Goal: Learn about a topic: Learn about a topic

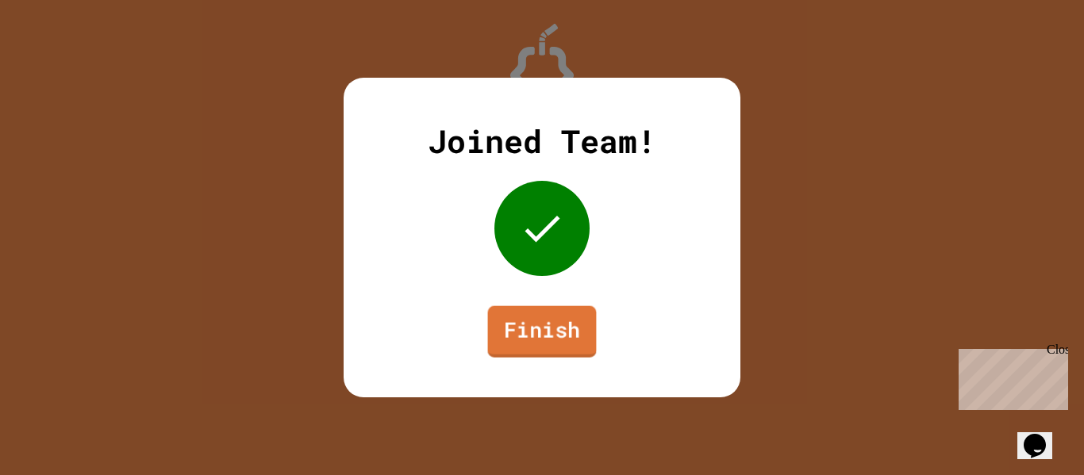
click at [576, 325] on link "Finish" at bounding box center [542, 332] width 109 height 52
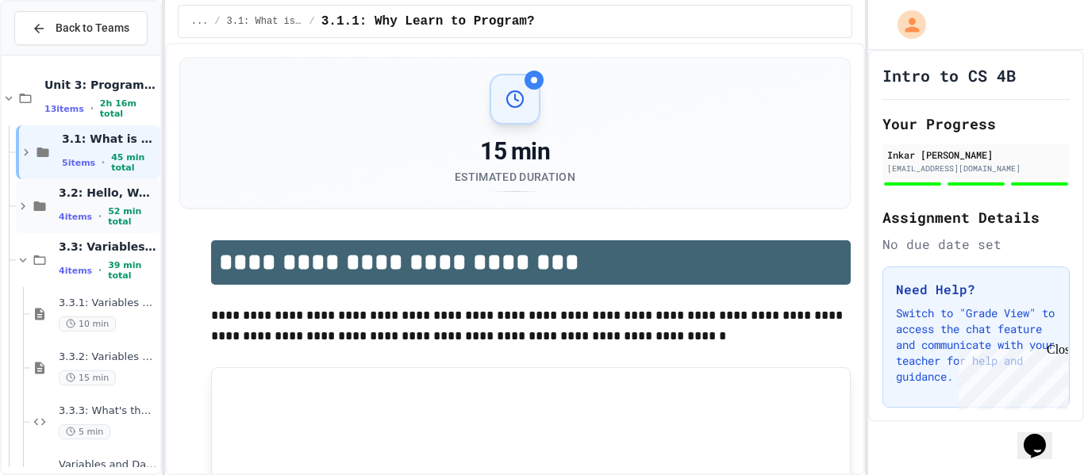
click at [122, 199] on span "3.2: Hello, World!" at bounding box center [108, 193] width 98 height 14
click at [123, 200] on span "3.2: Hello, World!" at bounding box center [108, 193] width 98 height 14
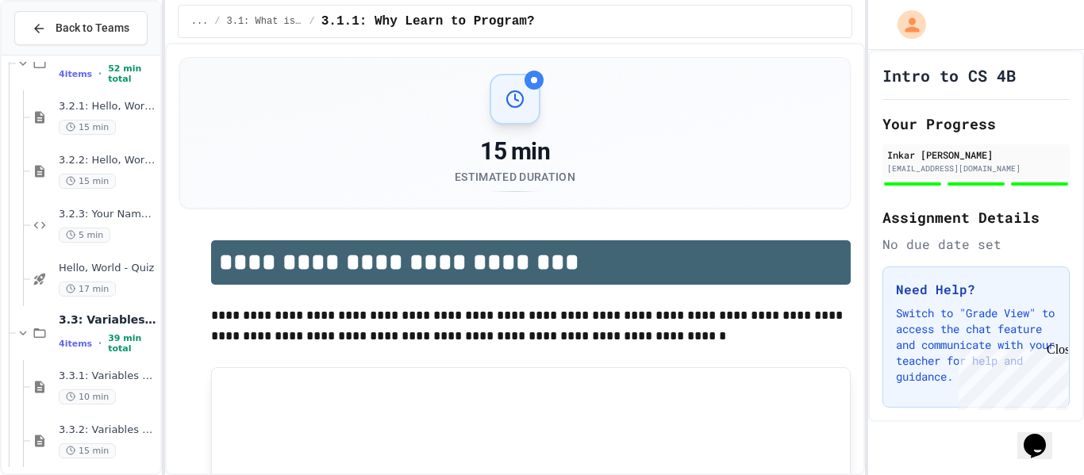
scroll to position [151, 0]
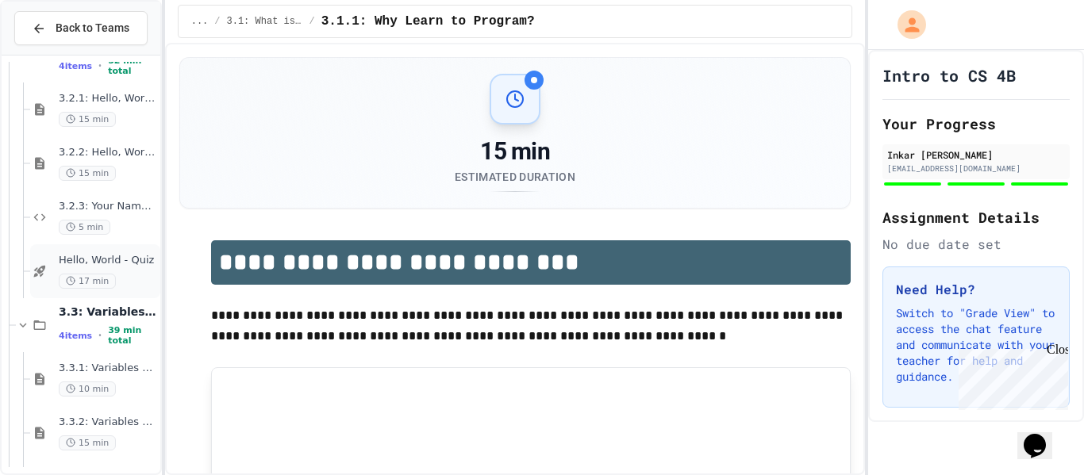
click at [137, 260] on span "Hello, World - Quiz" at bounding box center [108, 260] width 98 height 13
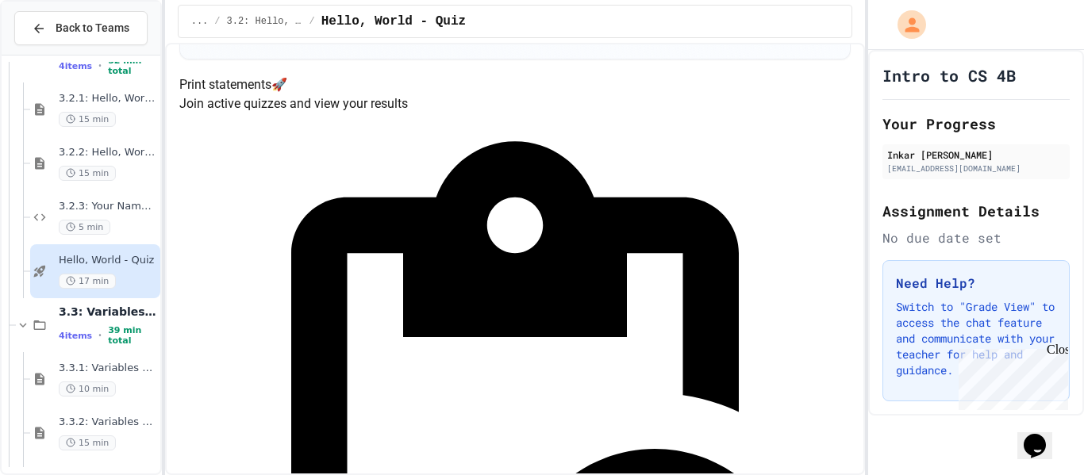
scroll to position [194, 0]
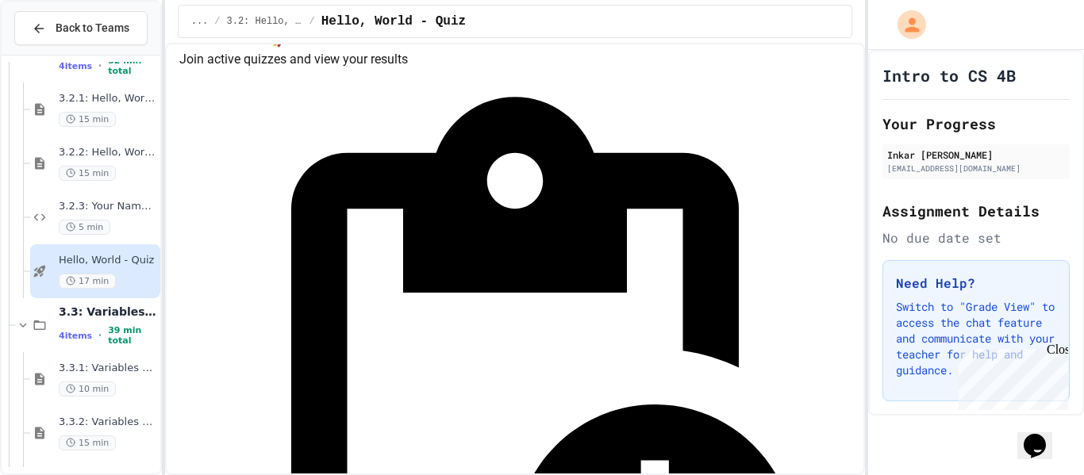
drag, startPoint x: 687, startPoint y: 336, endPoint x: 698, endPoint y: 337, distance: 10.4
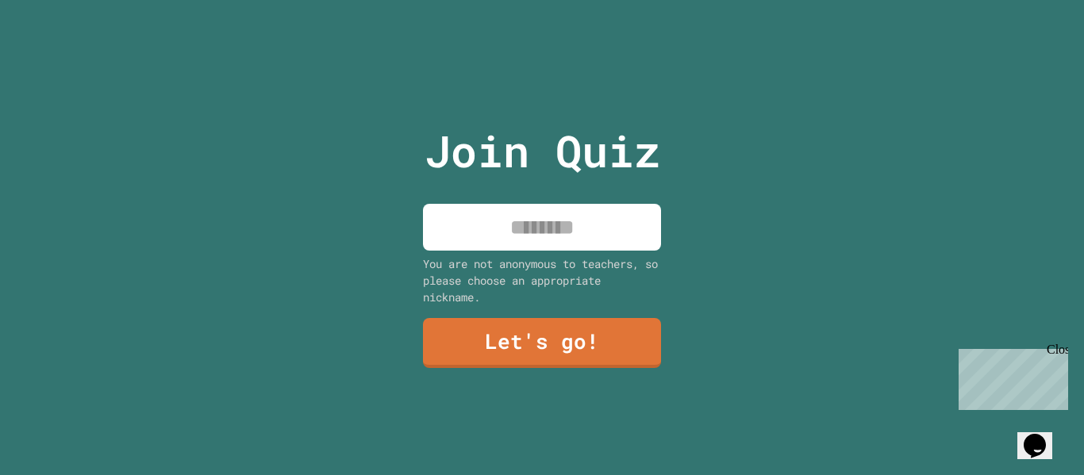
click at [597, 222] on input at bounding box center [542, 227] width 238 height 47
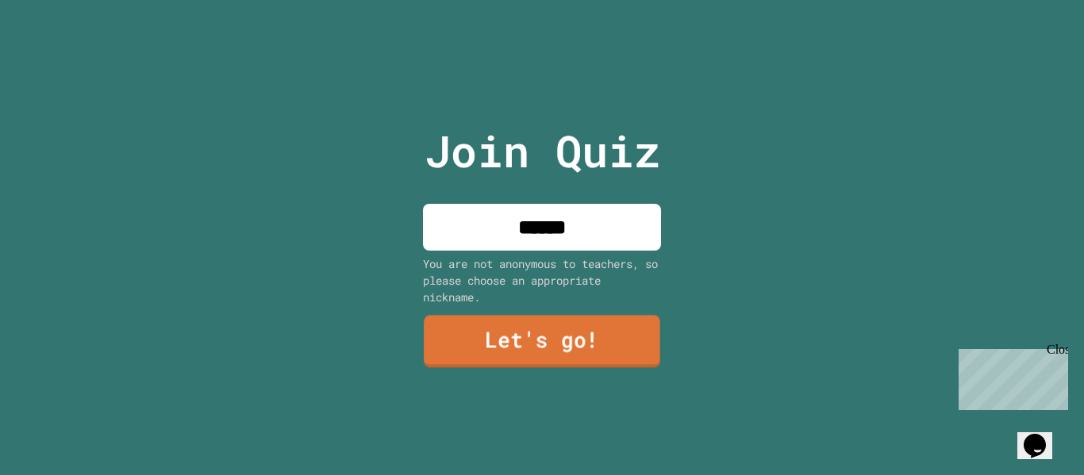
type input "*****"
click at [545, 355] on link "Let's go!" at bounding box center [542, 342] width 235 height 52
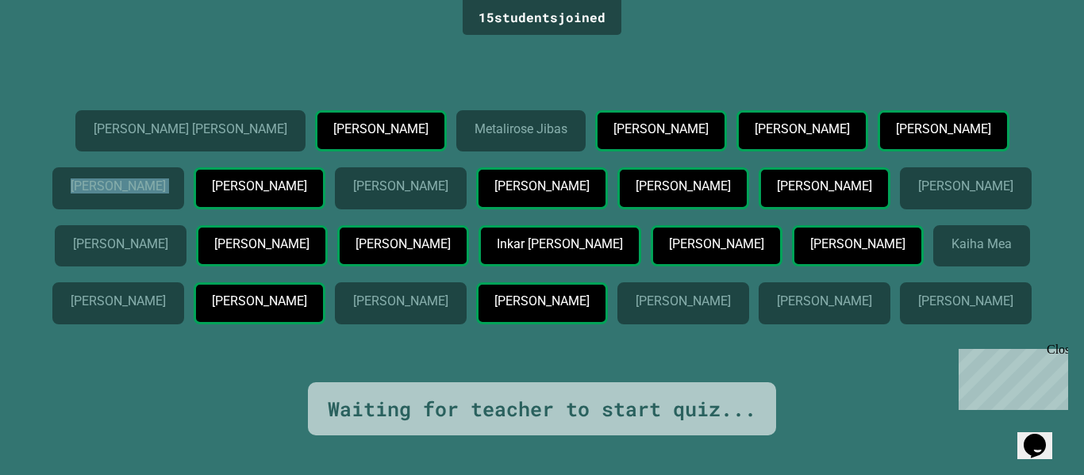
drag, startPoint x: 456, startPoint y: 123, endPoint x: 618, endPoint y: 174, distance: 169.0
click at [618, 174] on div "Anderson Flores Flores Lilly Rugg Metalirose Jibas Josue Reyes Genavee Garcia S…" at bounding box center [542, 220] width 1005 height 221
click at [467, 167] on div "Akilah Tippin" at bounding box center [401, 188] width 132 height 42
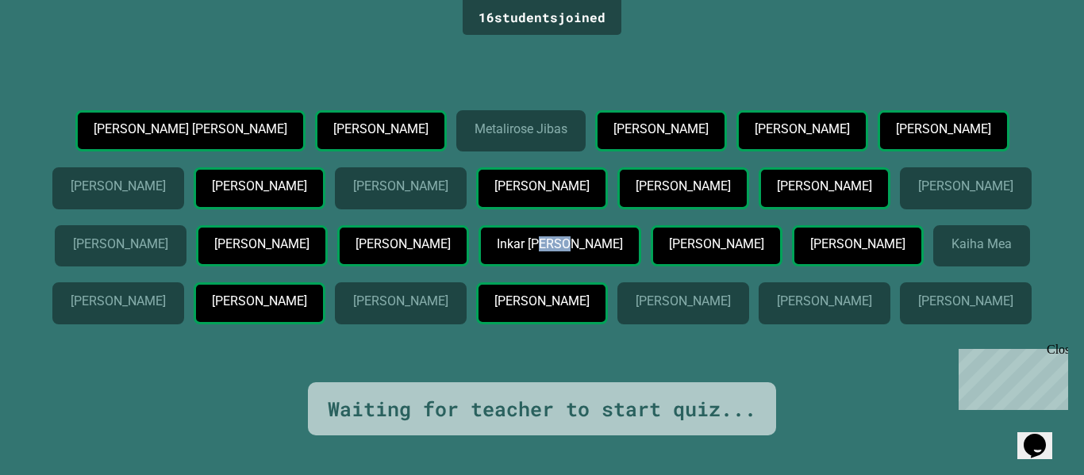
drag, startPoint x: 828, startPoint y: 311, endPoint x: 862, endPoint y: 304, distance: 34.9
click at [641, 268] on div "Inkar [PERSON_NAME]" at bounding box center [560, 246] width 163 height 42
drag, startPoint x: 797, startPoint y: 297, endPoint x: 822, endPoint y: 295, distance: 24.7
click at [622, 252] on p "Inkar [PERSON_NAME]" at bounding box center [559, 244] width 125 height 14
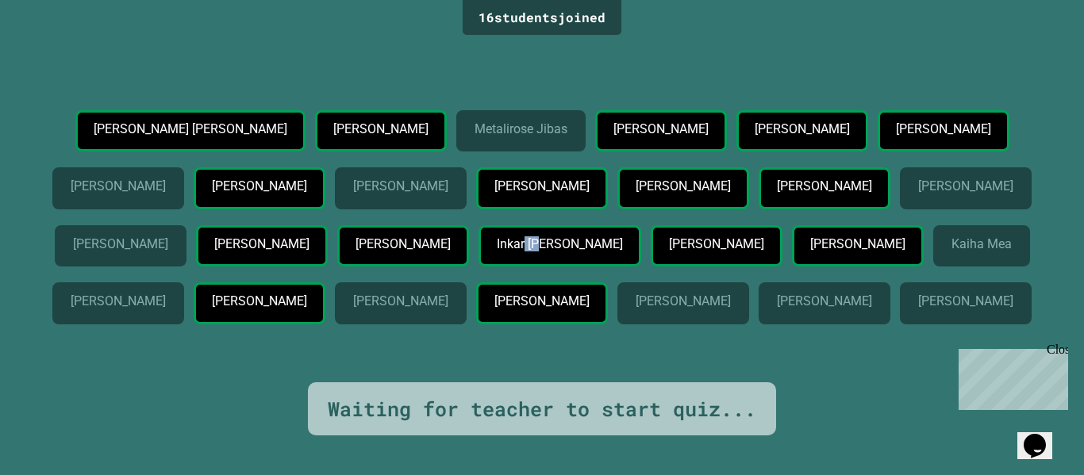
click at [622, 252] on p "Inkar [PERSON_NAME]" at bounding box center [559, 244] width 125 height 14
click at [1055, 352] on div "Close" at bounding box center [1057, 353] width 20 height 20
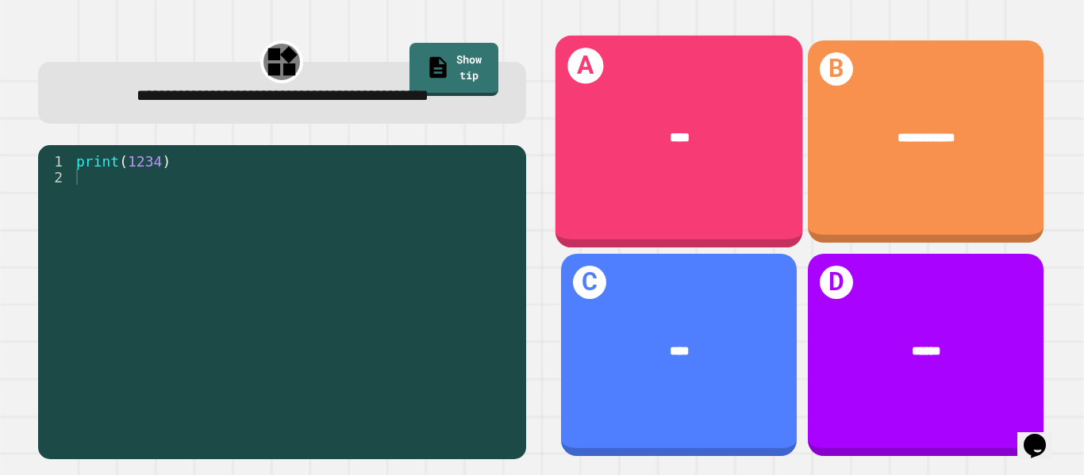
click at [710, 202] on div "A ****" at bounding box center [679, 142] width 248 height 213
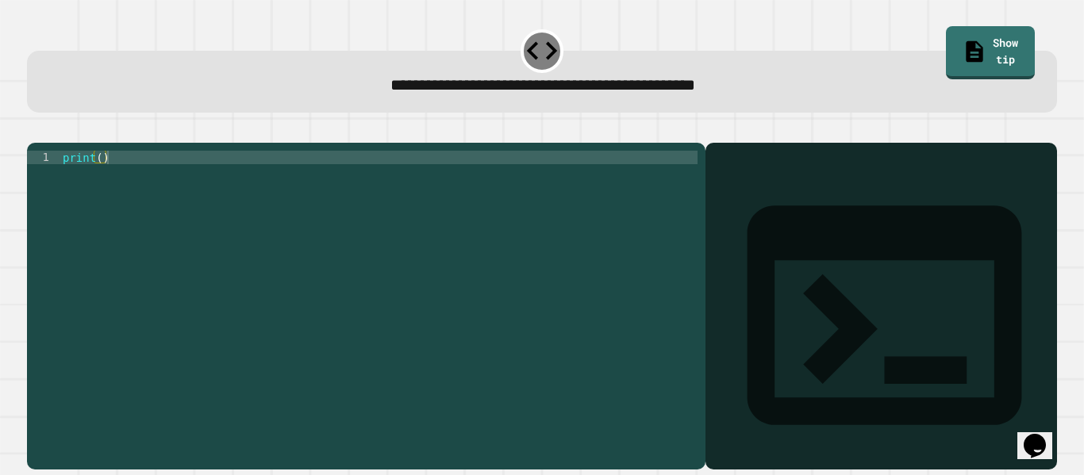
click at [584, 182] on div "print ( )" at bounding box center [379, 299] width 638 height 297
click at [99, 186] on div "print ( )" at bounding box center [379, 299] width 638 height 297
click at [428, 176] on div "print ( 9876543210 )" at bounding box center [379, 299] width 638 height 297
type textarea "**********"
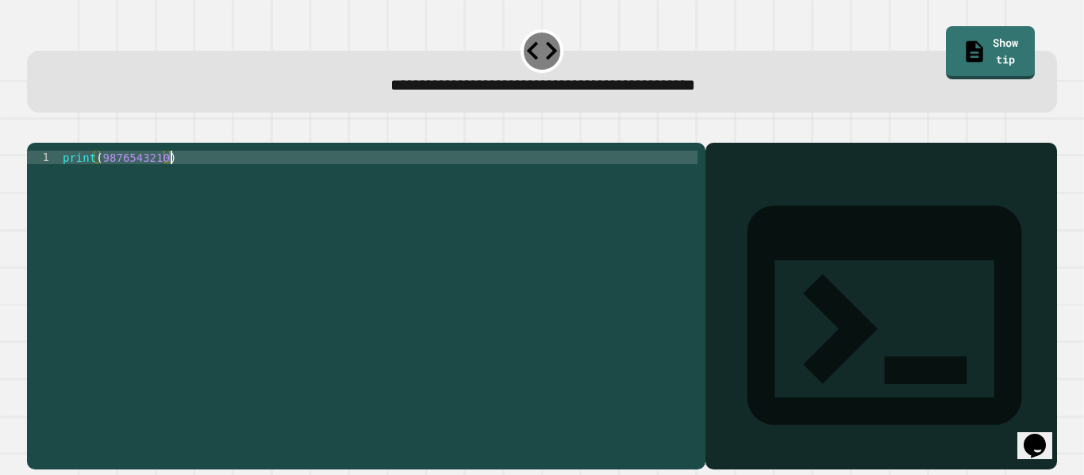
click at [35, 130] on icon "button" at bounding box center [35, 130] width 0 height 0
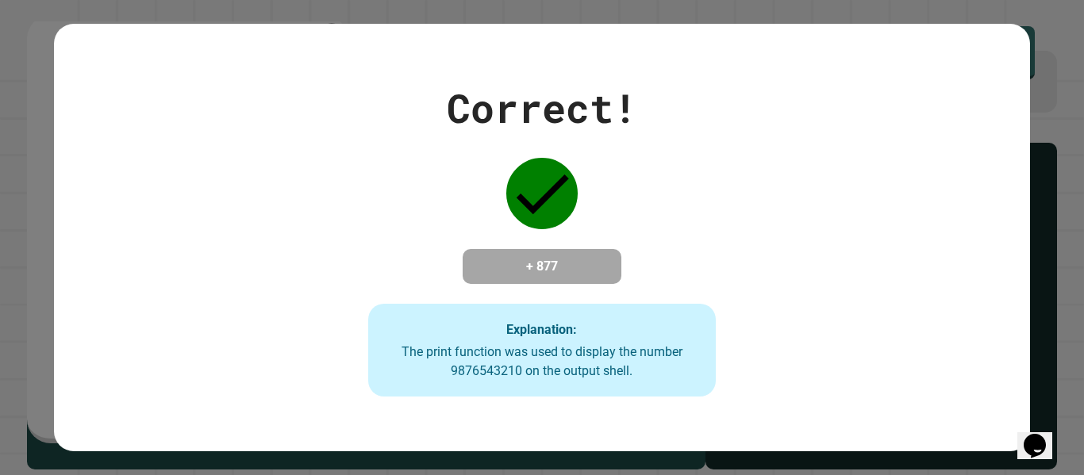
click at [1083, 294] on div "Correct! + 877 Explanation: The print function was used to display the number 9…" at bounding box center [542, 237] width 1084 height 475
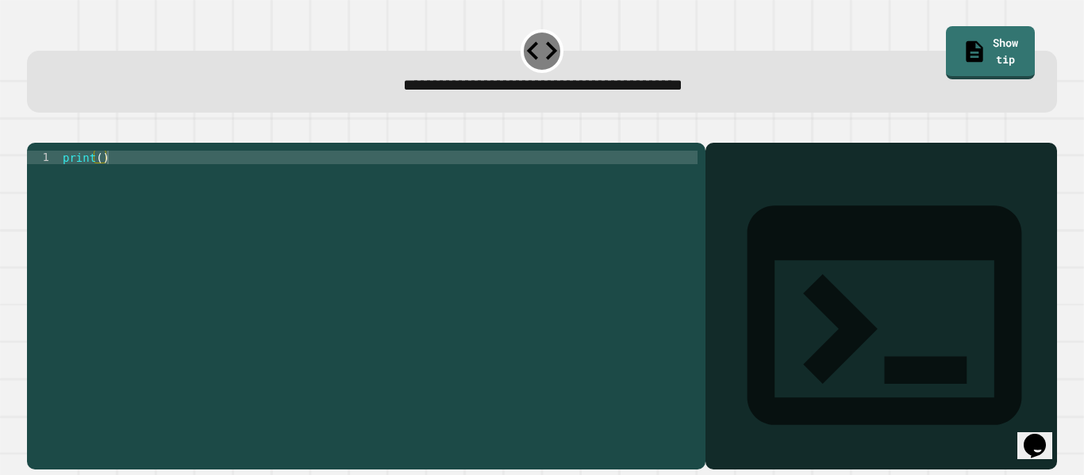
click at [100, 178] on div "print ( )" at bounding box center [379, 299] width 638 height 297
click at [35, 130] on button "button" at bounding box center [35, 130] width 0 height 0
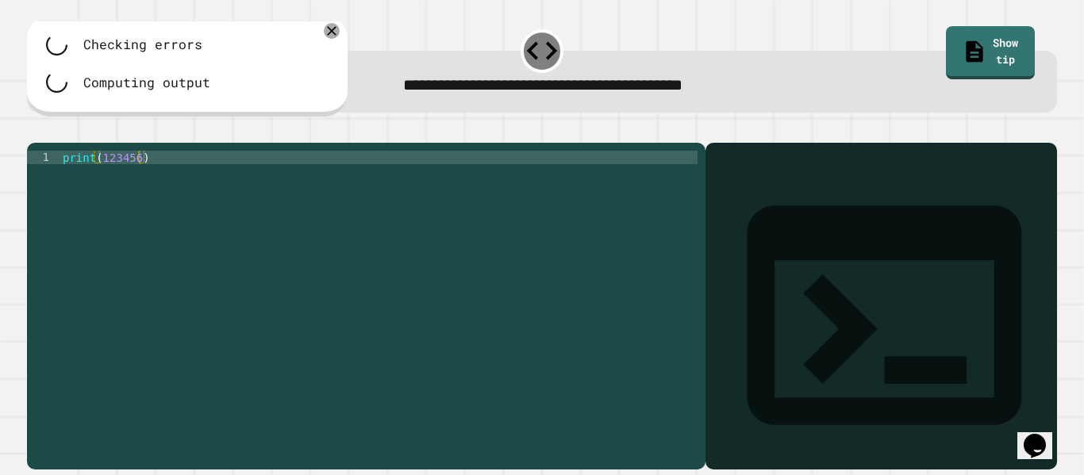
click at [144, 237] on div "print ( 123456 )" at bounding box center [379, 299] width 638 height 297
click at [331, 29] on icon at bounding box center [331, 30] width 19 height 19
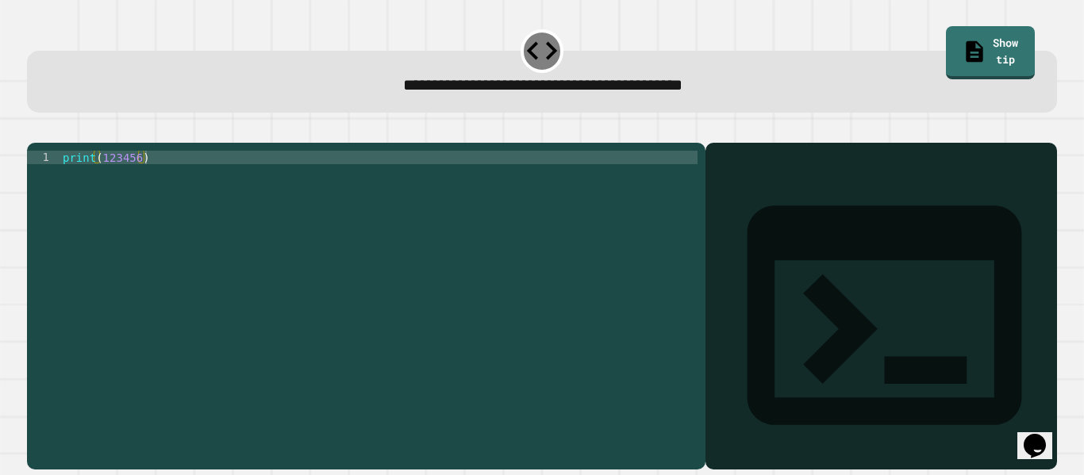
click at [33, 138] on div at bounding box center [542, 133] width 1030 height 19
click at [53, 133] on div at bounding box center [542, 133] width 1030 height 19
click at [65, 138] on icon "button" at bounding box center [61, 140] width 10 height 10
click at [56, 141] on div at bounding box center [542, 133] width 1030 height 19
click at [210, 173] on div "print ( 123456 )" at bounding box center [379, 299] width 638 height 297
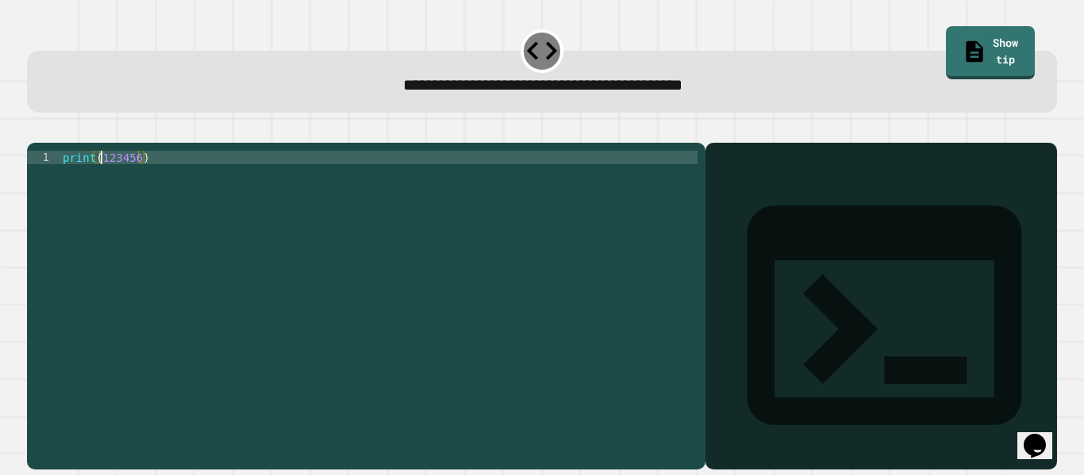
click at [104, 174] on div "print ( 123456 )" at bounding box center [379, 299] width 638 height 297
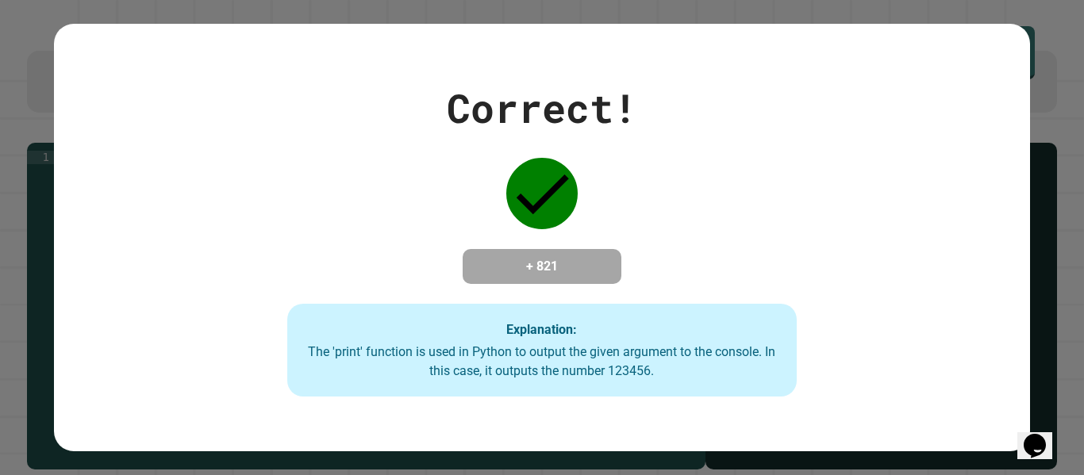
type textarea "**********"
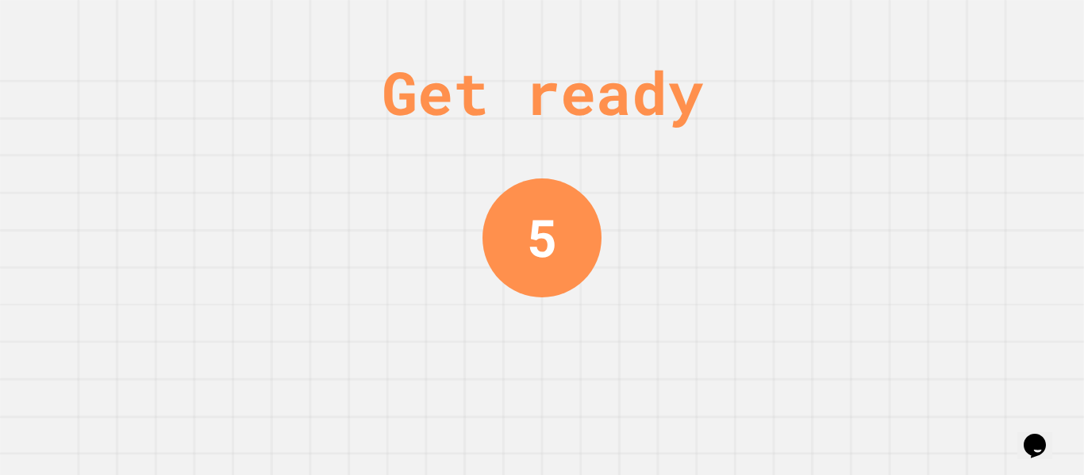
scroll to position [0, 0]
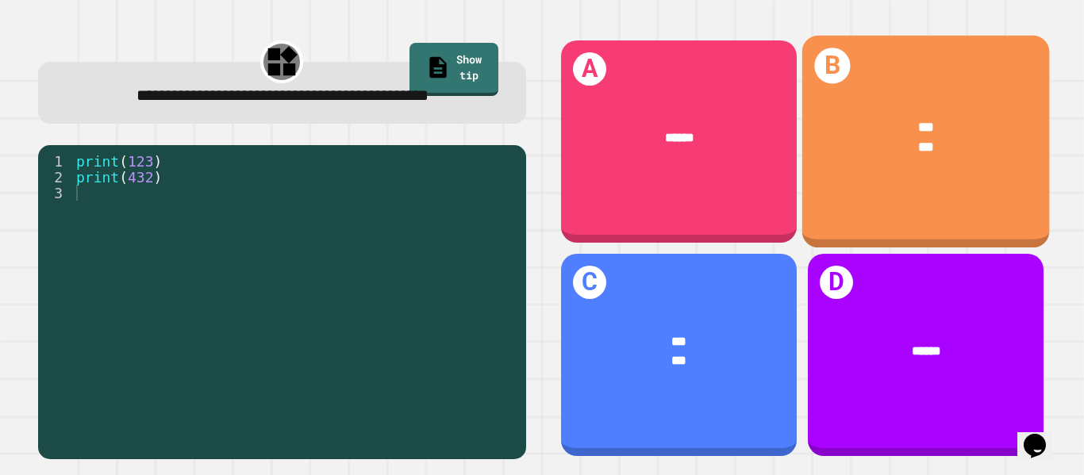
click at [842, 155] on div "***" at bounding box center [927, 147] width 194 height 21
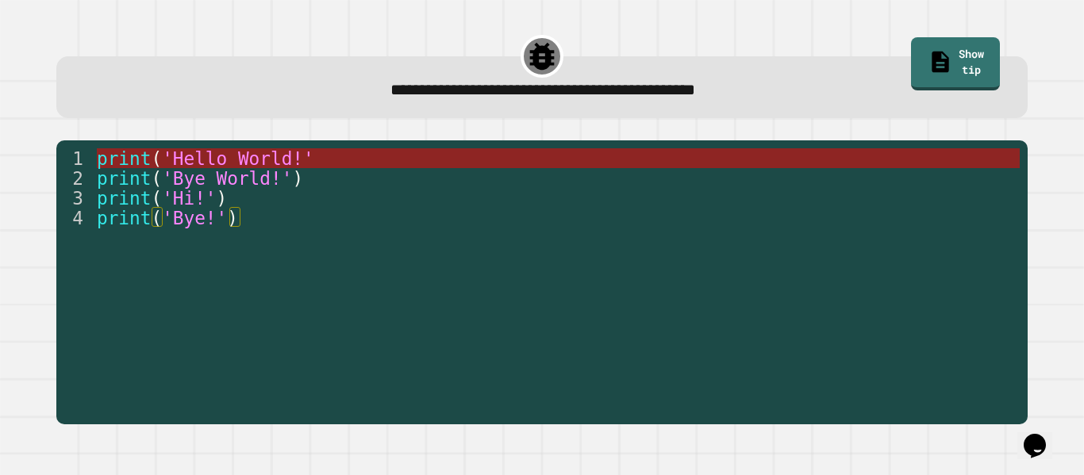
click at [314, 164] on span "'Hello World!'" at bounding box center [238, 158] width 152 height 21
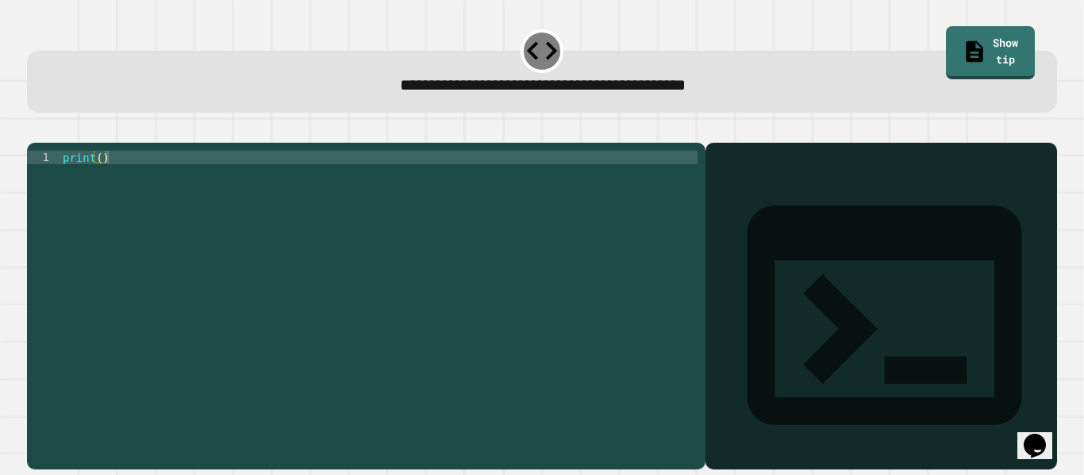
click at [100, 180] on div "print ( )" at bounding box center [379, 299] width 638 height 297
type textarea "**********"
click at [35, 130] on icon "button" at bounding box center [35, 130] width 0 height 0
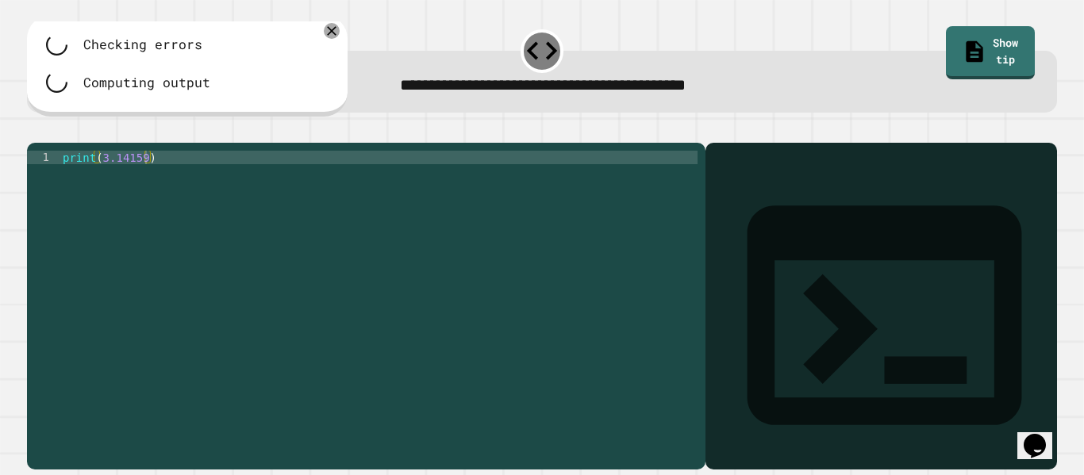
click at [141, 182] on div "print ( 3.14159 )" at bounding box center [379, 299] width 638 height 297
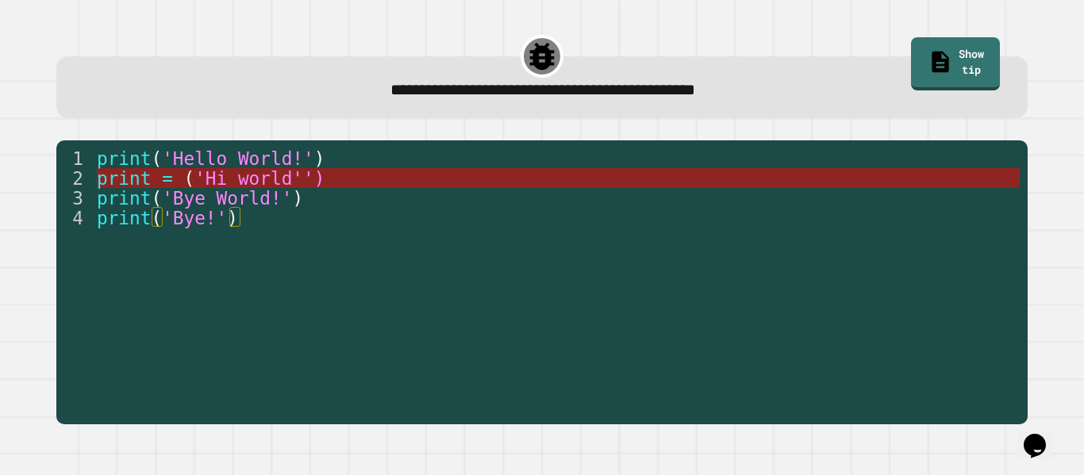
click at [225, 179] on span "'Hi world'')" at bounding box center [259, 178] width 130 height 21
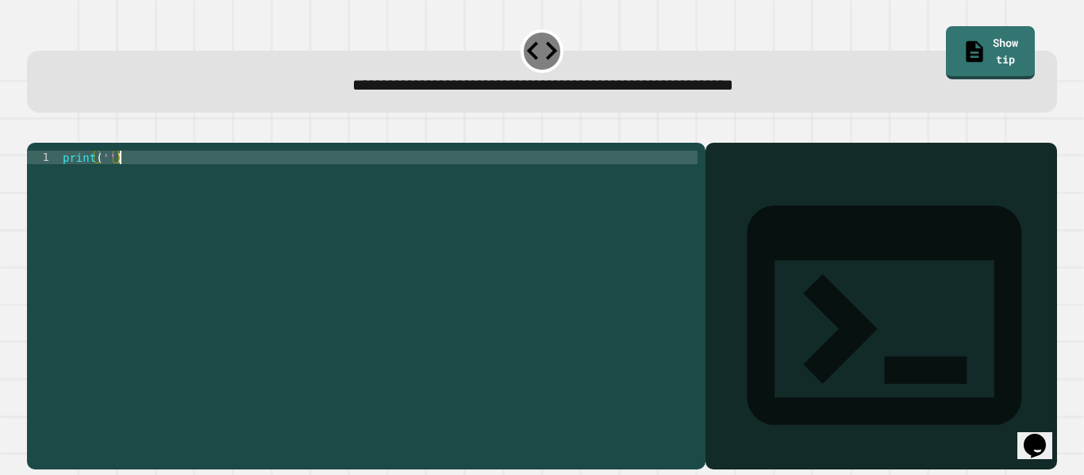
click at [106, 187] on div "print ( '' )" at bounding box center [379, 299] width 638 height 297
click at [35, 130] on icon "button" at bounding box center [35, 130] width 0 height 0
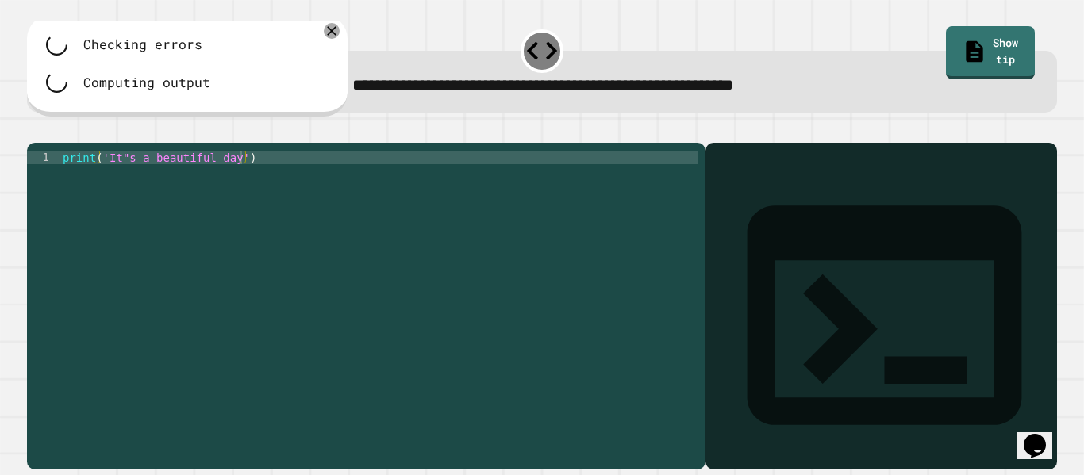
click at [147, 185] on div "print ( 'It"s a beautiful day' )" at bounding box center [379, 299] width 638 height 297
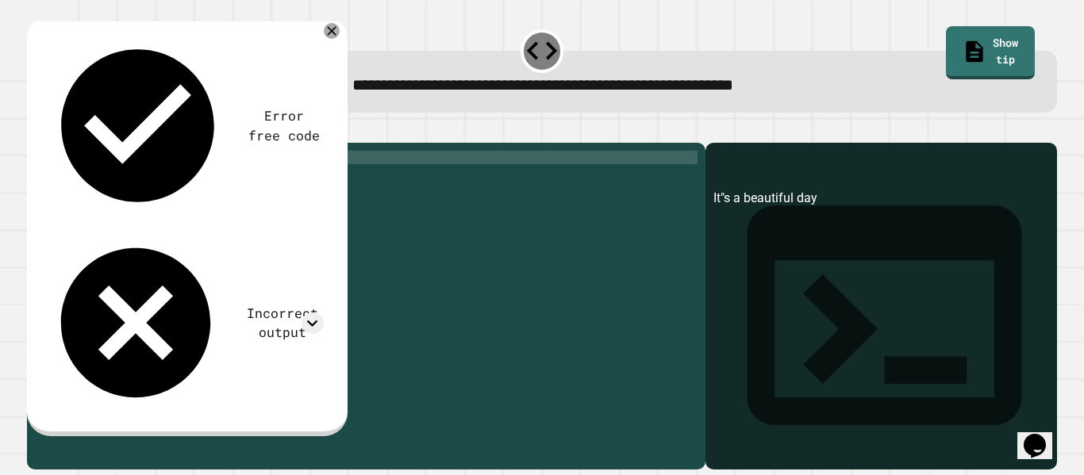
click at [33, 131] on div at bounding box center [542, 133] width 1030 height 19
click at [66, 143] on div at bounding box center [542, 133] width 1030 height 19
click at [224, 188] on div "print ( 'It"s a beautiful day' )" at bounding box center [379, 299] width 638 height 297
click at [339, 227] on div "print ( 'It"s a beautiful day' )" at bounding box center [379, 299] width 638 height 297
click at [309, 313] on icon at bounding box center [312, 323] width 21 height 21
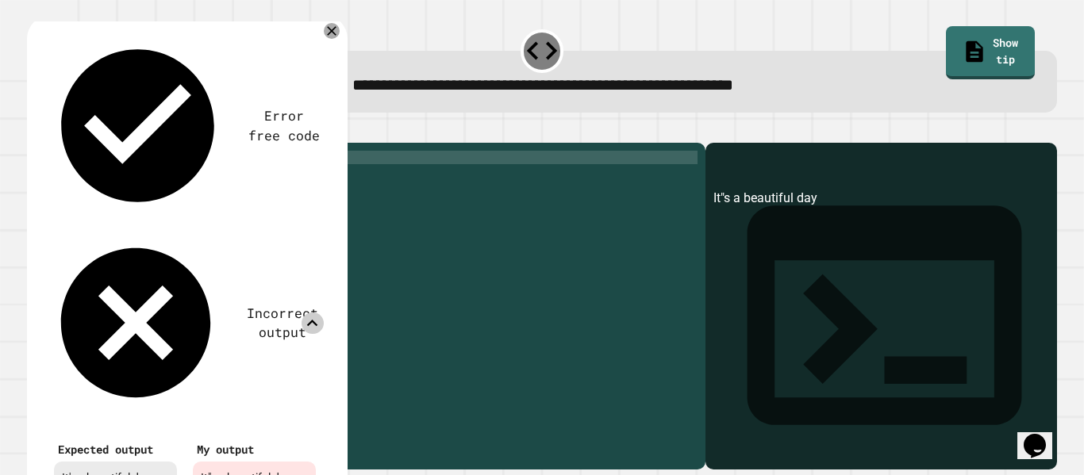
click at [305, 313] on icon at bounding box center [312, 323] width 21 height 21
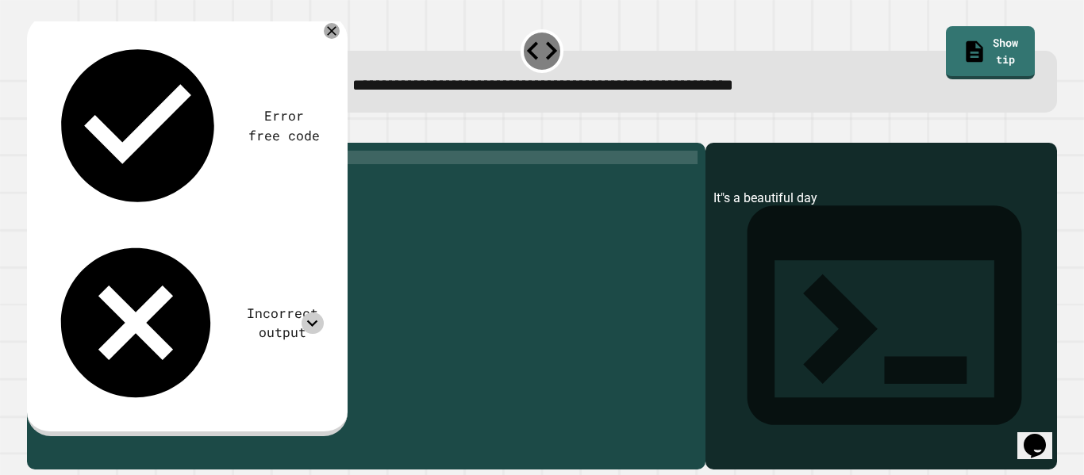
click at [121, 190] on div "print ( 'It"s a beautiful day' )" at bounding box center [379, 299] width 638 height 297
click at [122, 178] on div "print ( 'It"s a beautiful day' )" at bounding box center [379, 299] width 638 height 297
click at [50, 137] on icon "button" at bounding box center [45, 139] width 9 height 11
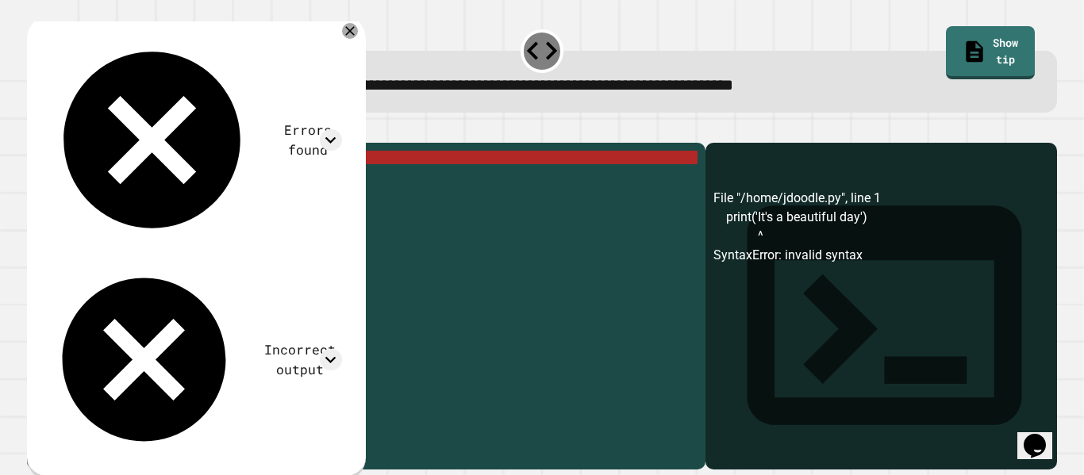
click at [35, 130] on icon "button" at bounding box center [35, 130] width 0 height 0
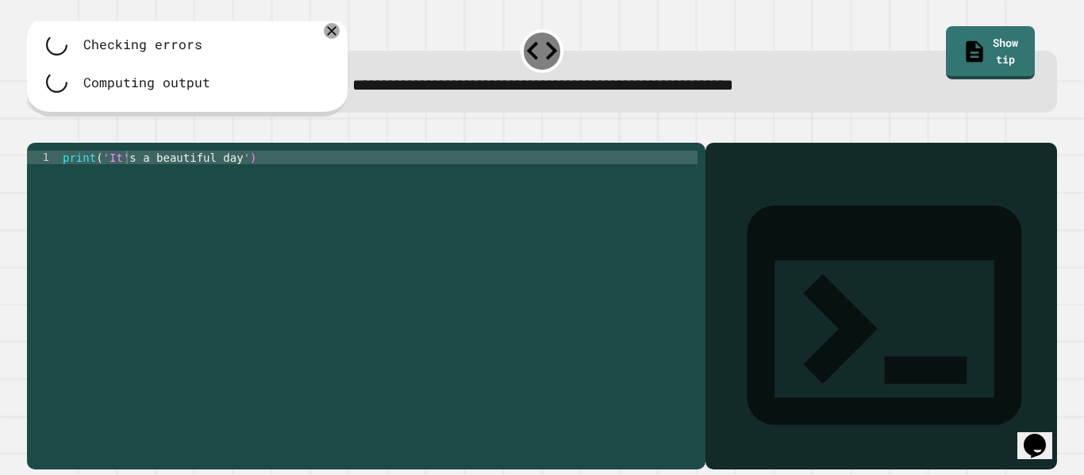
click at [106, 179] on div "print ( 'It' s a beautiful day ')" at bounding box center [379, 299] width 638 height 297
click at [121, 182] on div "print ( 'It' s a beautiful day ')" at bounding box center [379, 299] width 638 height 297
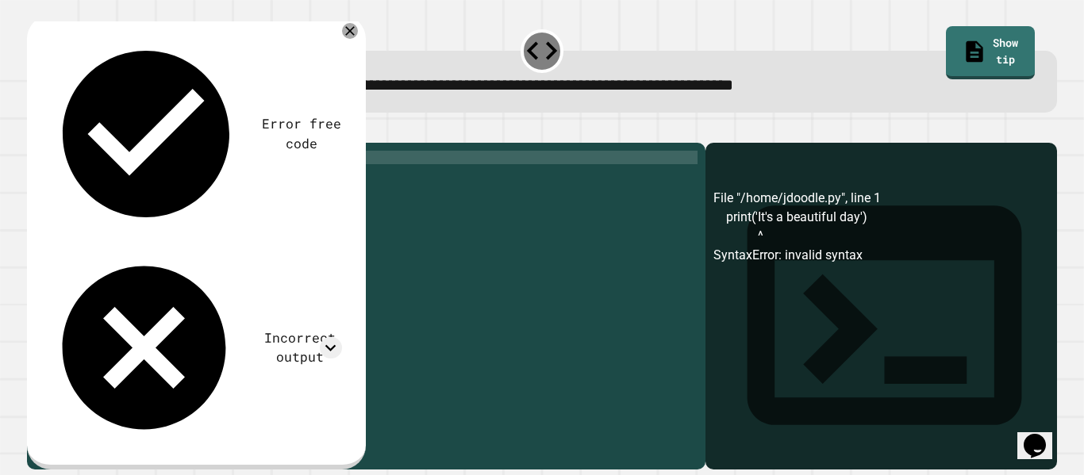
scroll to position [0, 6]
type textarea "**********"
click at [35, 130] on icon "button" at bounding box center [35, 130] width 0 height 0
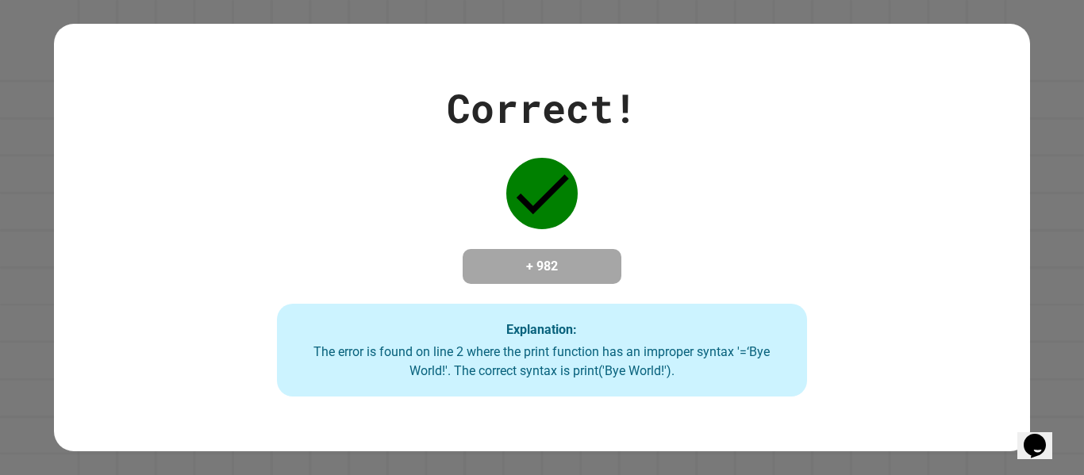
click at [321, 198] on div "Correct! + 982 Explanation: The error is found on line 2 where the print functi…" at bounding box center [542, 238] width 757 height 319
click at [347, 248] on div "Correct! + 982 Explanation: The error is found on line 2 where the print functi…" at bounding box center [542, 238] width 757 height 319
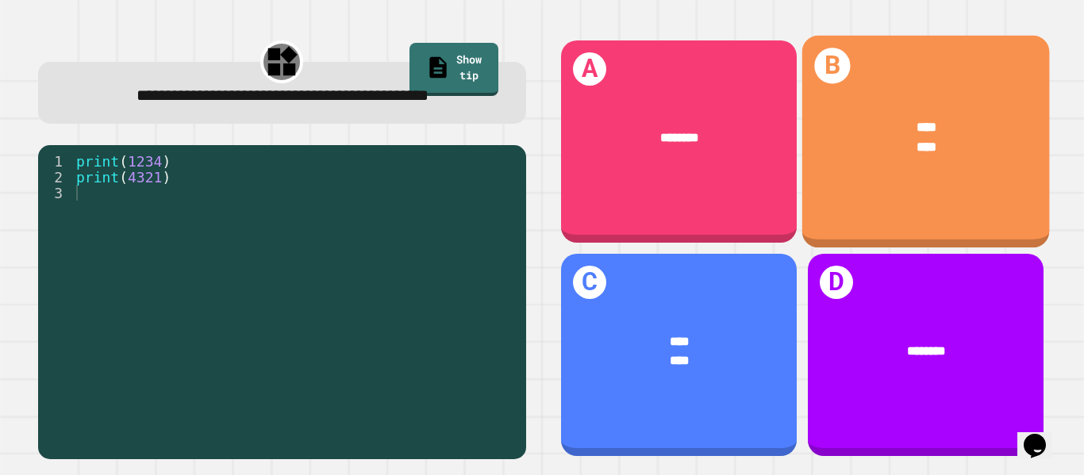
click at [877, 179] on div "**** ****" at bounding box center [926, 137] width 248 height 94
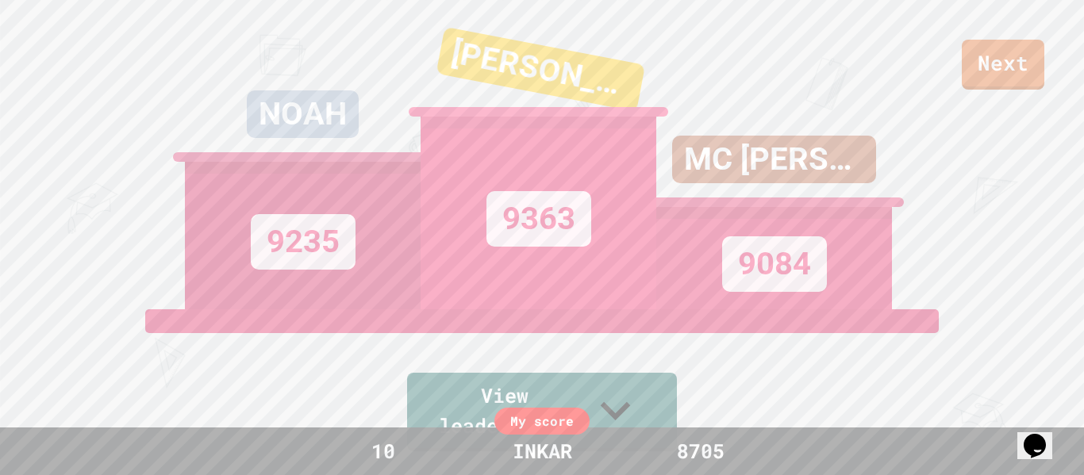
click at [984, 2] on div "Next" at bounding box center [542, 45] width 1084 height 90
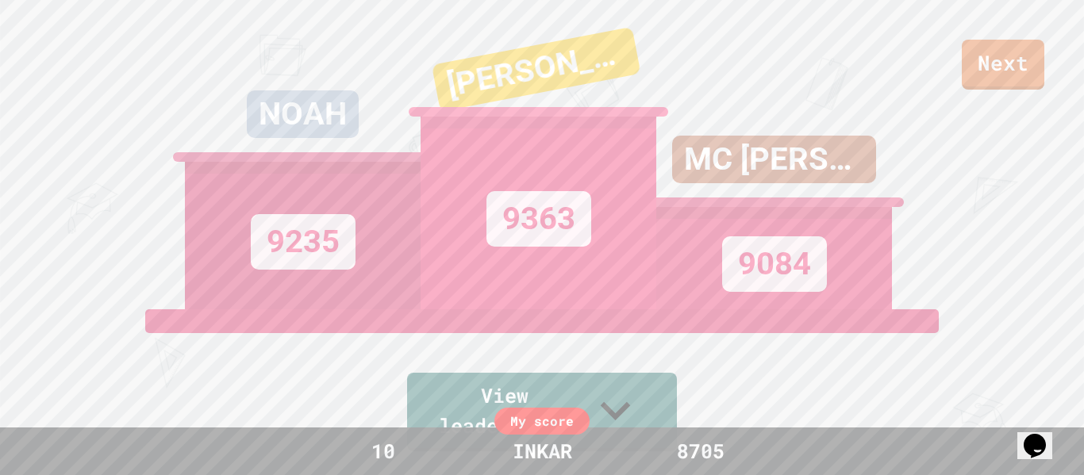
click at [995, 52] on link "Next" at bounding box center [1003, 65] width 83 height 50
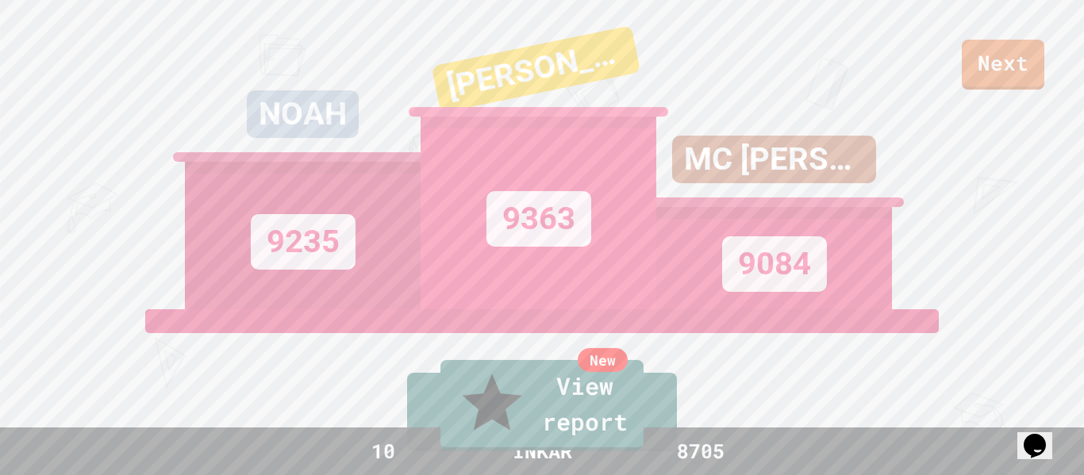
click at [465, 437] on link "New View report" at bounding box center [542, 405] width 203 height 90
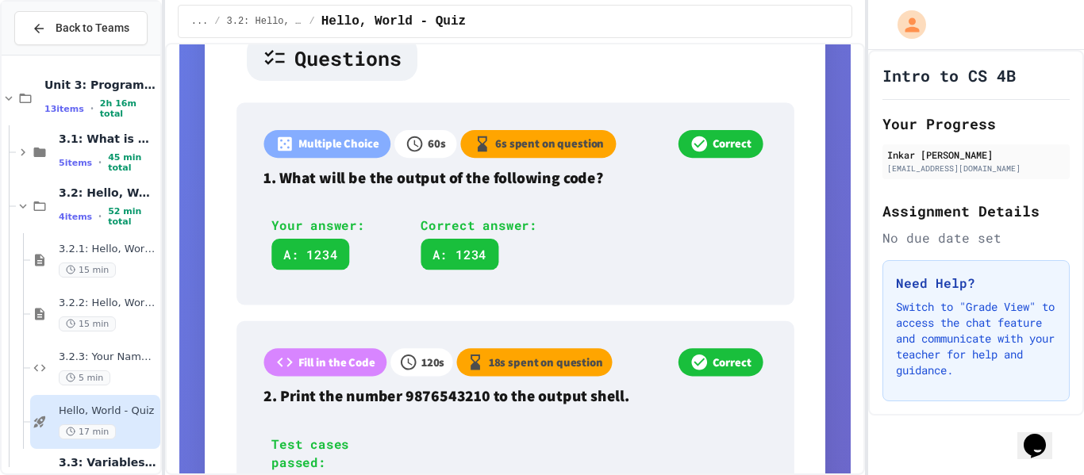
scroll to position [2466, 0]
